Goal: Task Accomplishment & Management: Manage account settings

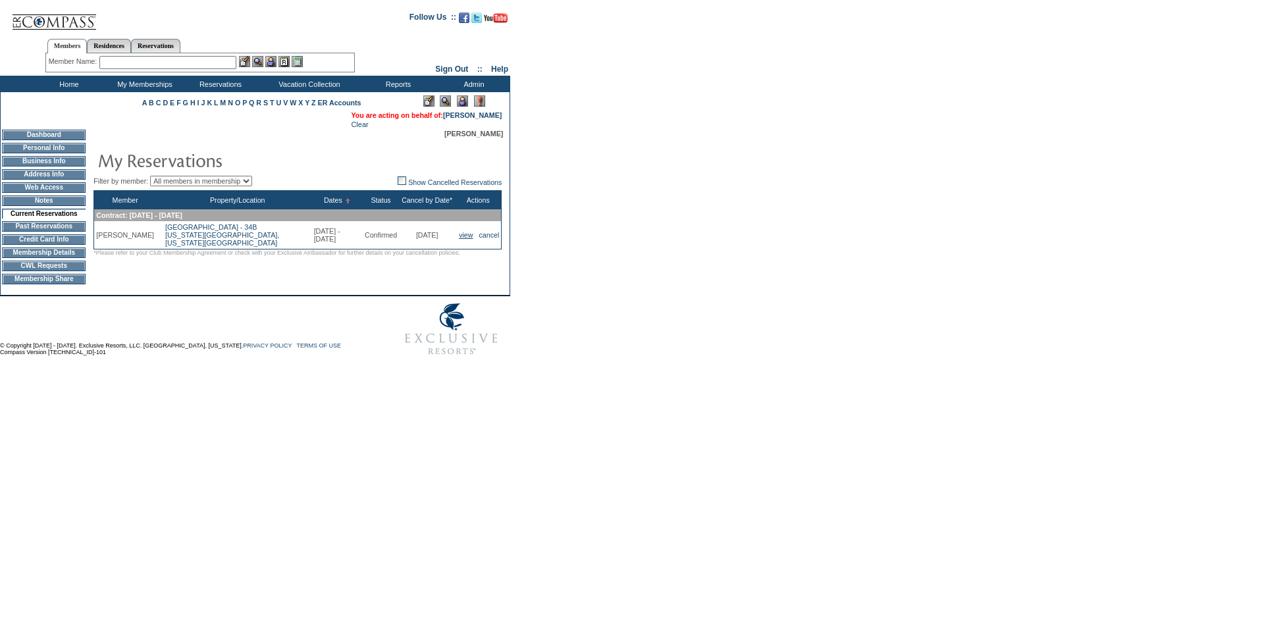
click at [464, 239] on link "view" at bounding box center [466, 235] width 14 height 8
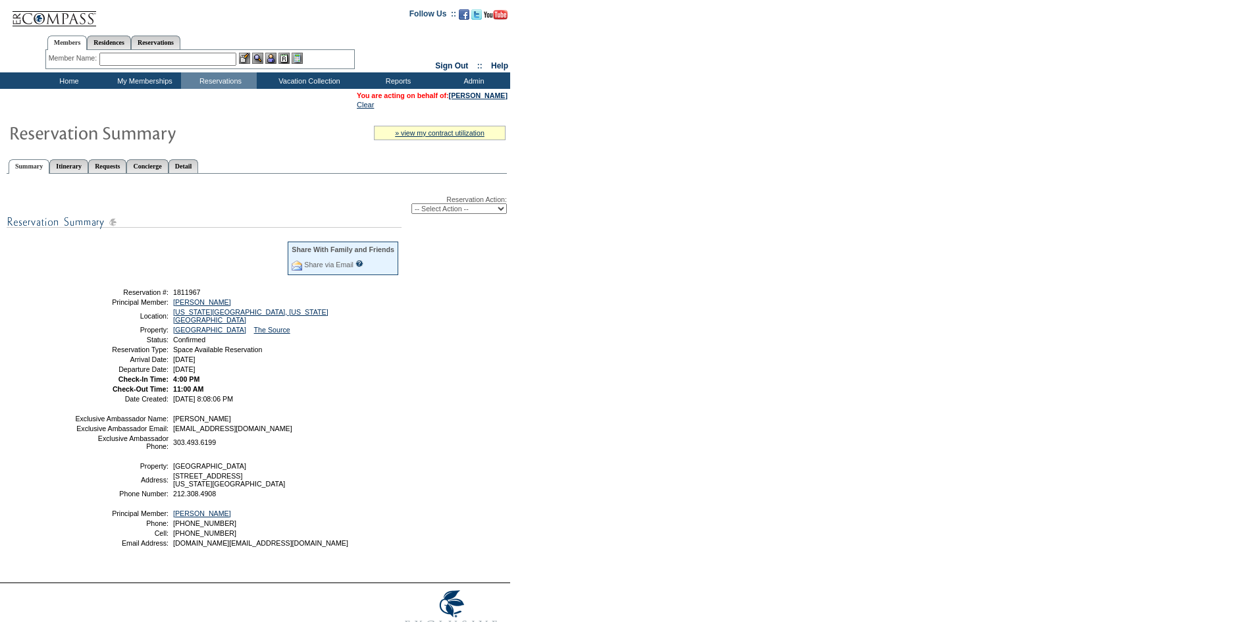
click at [439, 214] on select "-- Select Action -- Modify Reservation Dates Modify Reservation Cost Modify Occ…" at bounding box center [458, 208] width 95 height 11
select select "ChangeCost"
click at [411, 206] on select "-- Select Action -- Modify Reservation Dates Modify Reservation Cost Modify Occ…" at bounding box center [458, 208] width 95 height 11
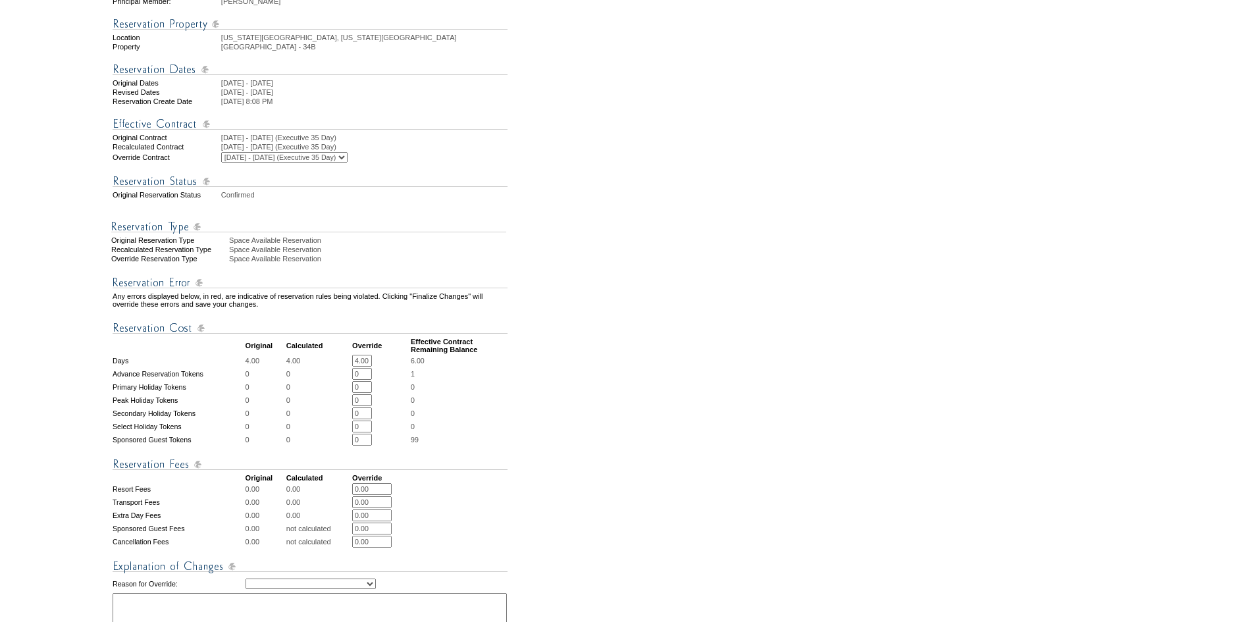
scroll to position [132, 0]
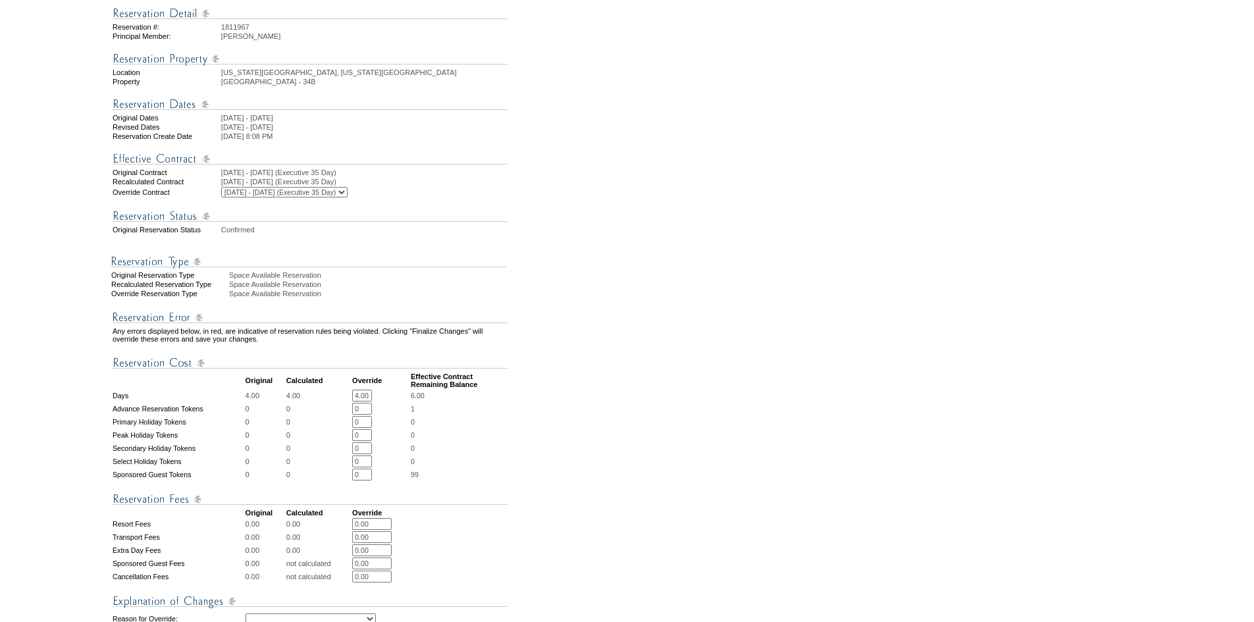
click at [313, 197] on select "[DATE] - [DATE] (Affiliate 15 Day) [DATE] - [DATE] (Executive 25 Day) [DATE] - …" at bounding box center [284, 192] width 126 height 11
select select "120740"
click at [245, 197] on select "[DATE] - [DATE] (Affiliate 15 Day) [DATE] - [DATE] (Executive 25 Day) [DATE] - …" at bounding box center [284, 192] width 126 height 11
click at [560, 499] on form "Follow Us ::" at bounding box center [624, 370] width 1249 height 997
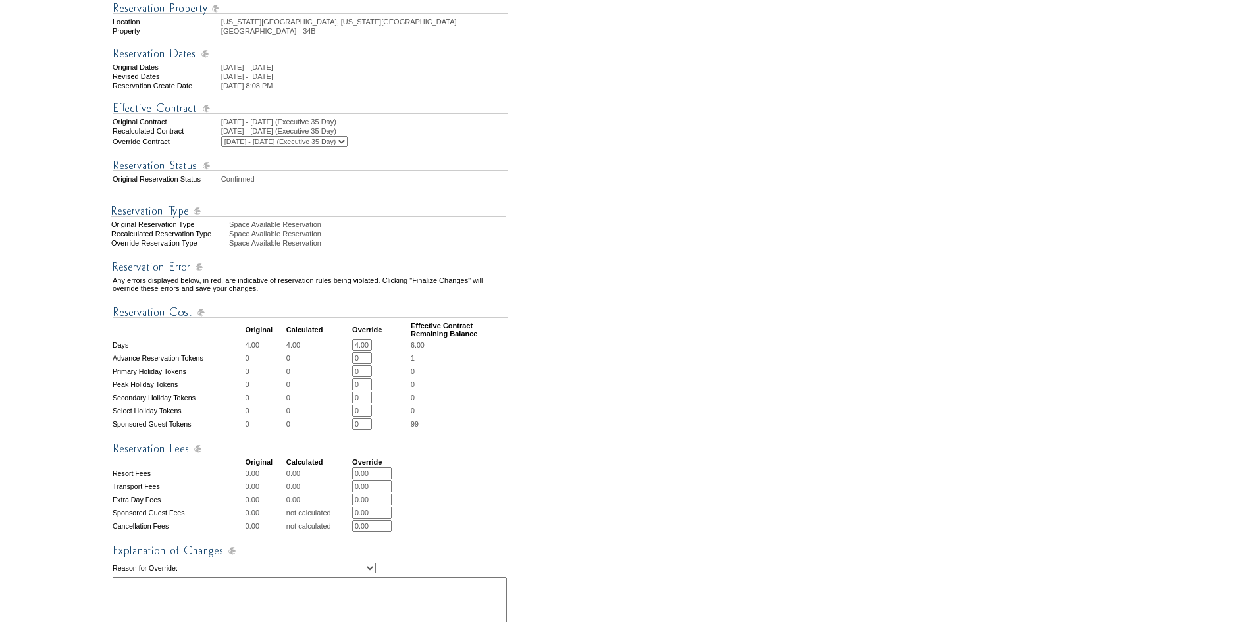
scroll to position [436, 0]
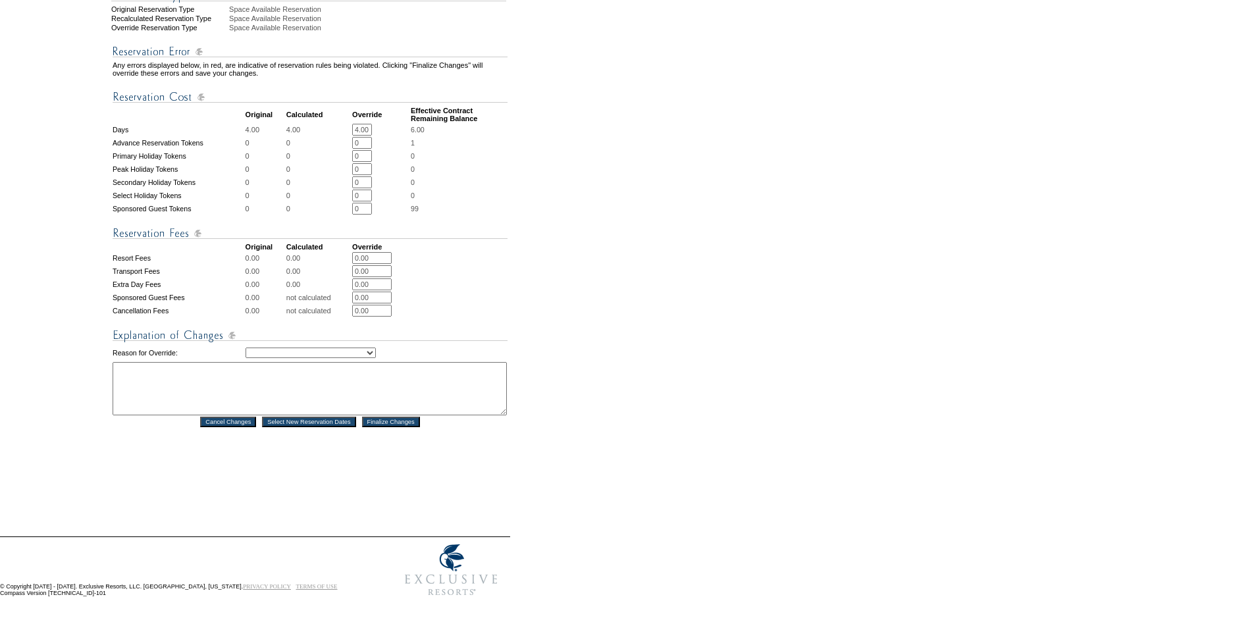
click at [313, 345] on td "Creating Continuous Stay Days Rebooked After Cancellation Editing Occupant Expe…" at bounding box center [376, 353] width 262 height 16
click at [313, 348] on select "Creating Continuous Stay Days Rebooked After Cancellation Editing Occupant Expe…" at bounding box center [310, 353] width 130 height 11
